Goal: Find specific page/section: Find specific page/section

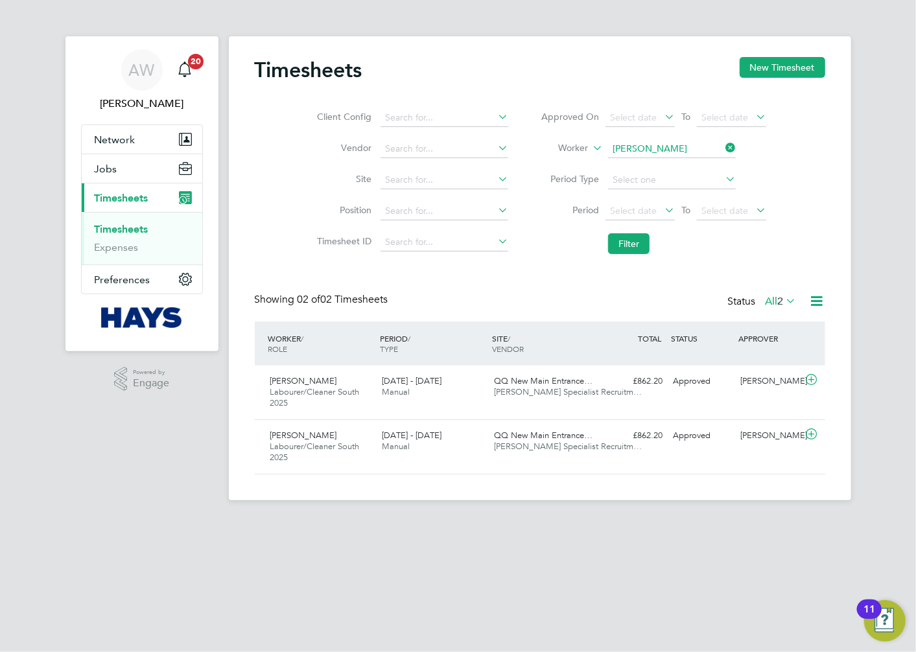
scroll to position [32, 113]
click at [680, 25] on app-barbie "Timesheets New Timesheet Client Config Vendor Site Position Timesheet ID Approv…" at bounding box center [540, 250] width 623 height 501
click at [300, 111] on li "Client Config" at bounding box center [411, 117] width 228 height 31
click at [156, 483] on app-navbar "AW [PERSON_NAME] Notifications 20 Applications: Network Businesses Sites Worker…" at bounding box center [141, 278] width 153 height 485
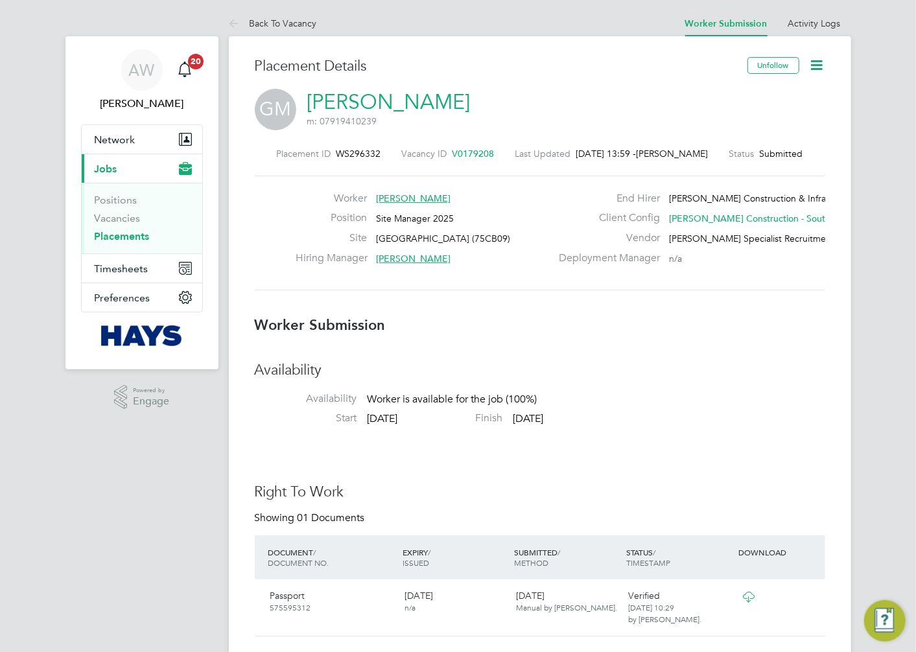
click at [492, 94] on div "GM Gary Martin m: 07919410239" at bounding box center [540, 111] width 571 height 44
click at [824, 67] on icon at bounding box center [817, 65] width 16 height 16
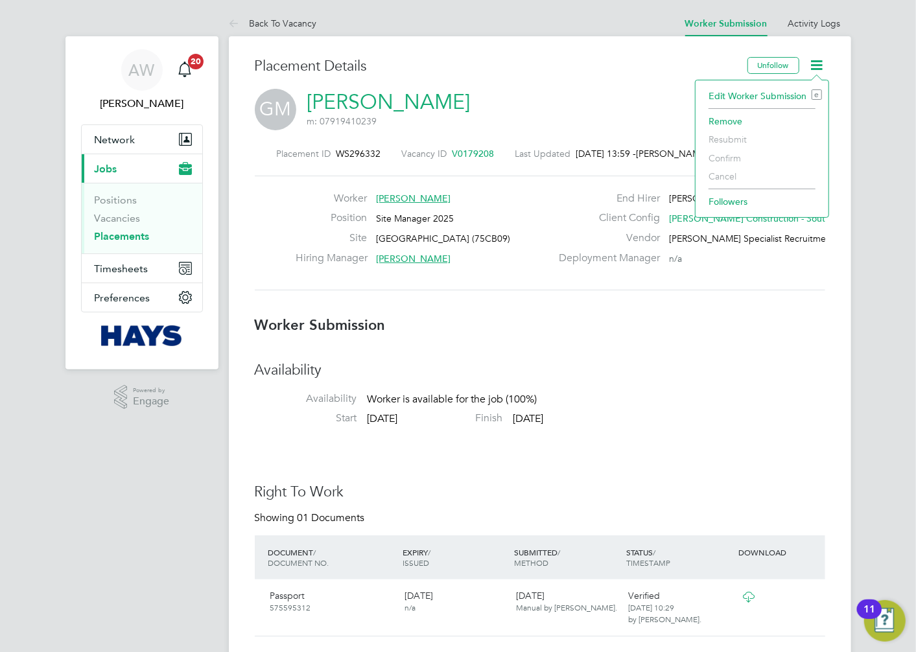
click at [820, 64] on icon at bounding box center [817, 65] width 16 height 16
